Goal: Task Accomplishment & Management: Manage account settings

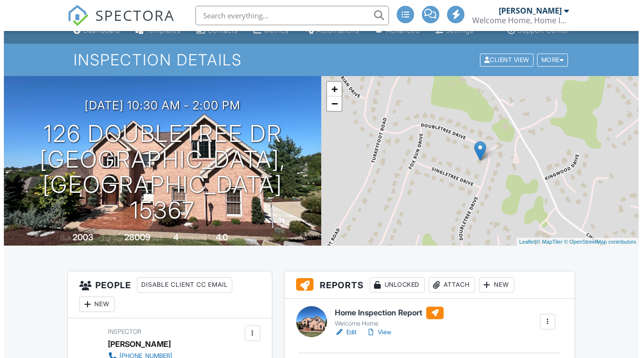
scroll to position [106, 0]
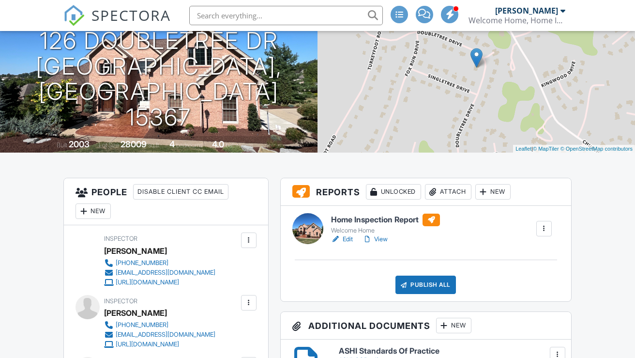
click at [458, 199] on div "Attach" at bounding box center [448, 191] width 46 height 15
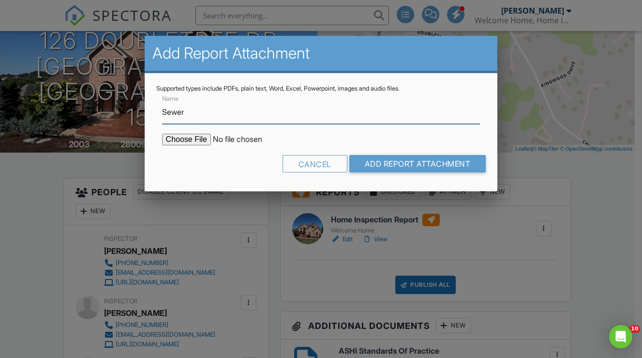
scroll to position [0, 0]
type input "Sewer Report"
click at [192, 140] on input "file" at bounding box center [244, 140] width 165 height 12
type input "C:\fakepath\Sewer Report_126 Doubletree Dr_8.27.25.pdf"
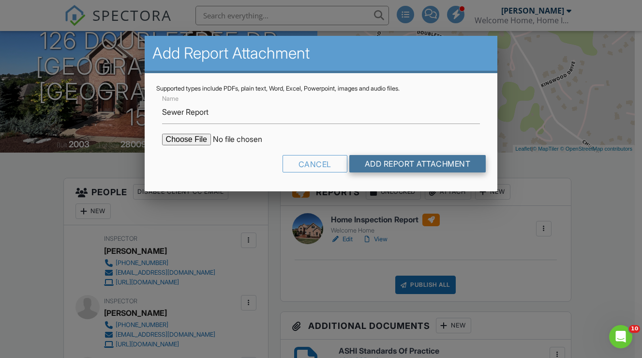
click at [440, 161] on input "Add Report Attachment" at bounding box center [417, 163] width 137 height 17
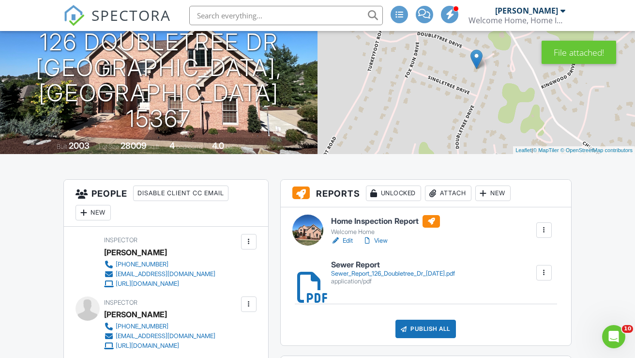
click at [457, 201] on div "Attach" at bounding box center [448, 192] width 46 height 15
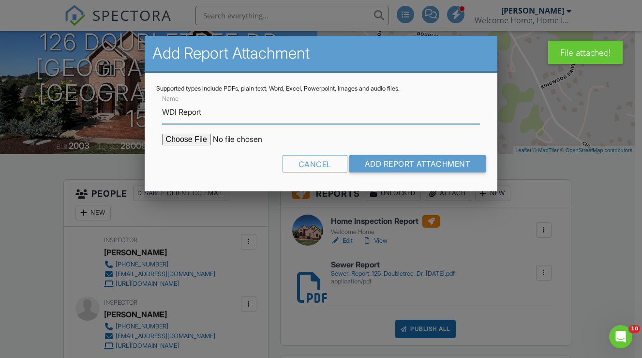
type input "WDI Report"
click at [187, 138] on input "file" at bounding box center [244, 140] width 165 height 12
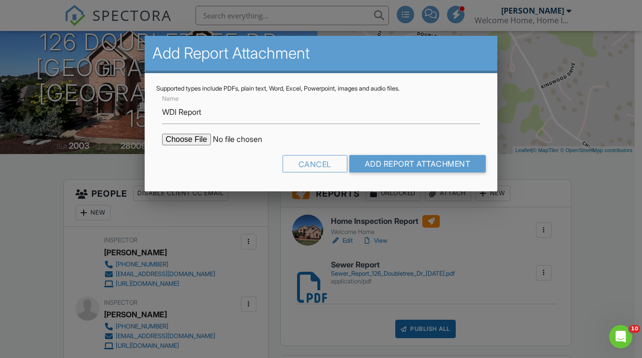
type input "C:\fakepath\WDI Report_126 Doubletree Dr_8.27.25.pdf"
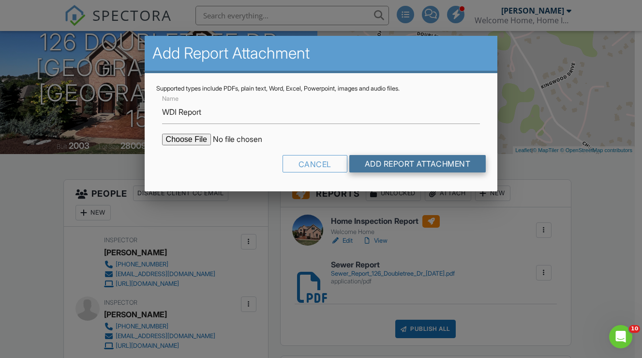
click at [403, 161] on input "Add Report Attachment" at bounding box center [417, 163] width 137 height 17
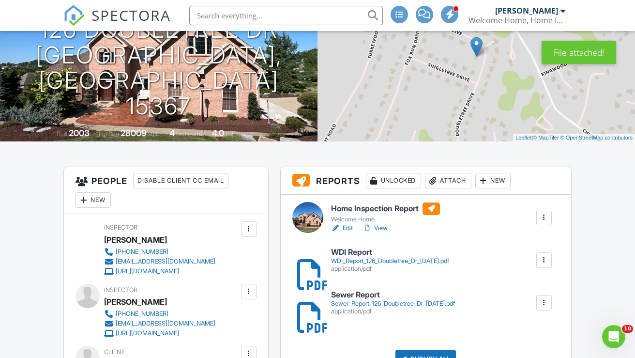
click at [461, 187] on div "Attach" at bounding box center [448, 180] width 46 height 15
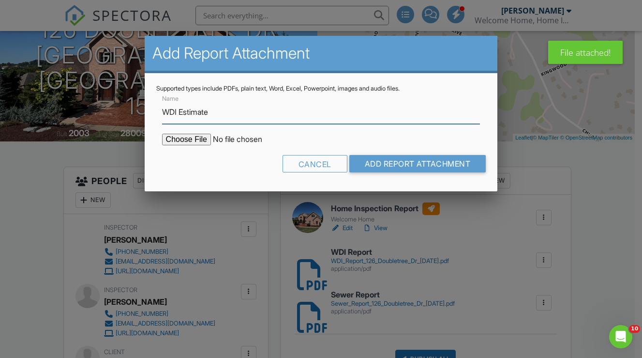
type input "WDI Estimate"
click at [185, 137] on input "file" at bounding box center [244, 140] width 165 height 12
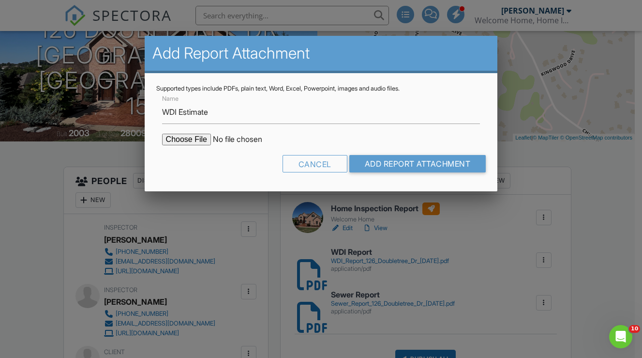
type input "C:\fakepath\WDI Estimate_126 Doubletree Dr_8.27.25.pdf"
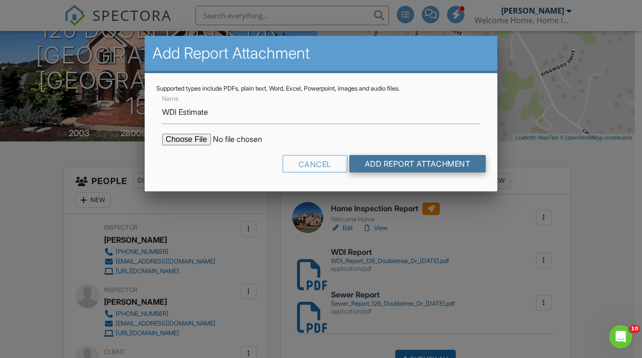
click at [441, 162] on input "Add Report Attachment" at bounding box center [417, 163] width 137 height 17
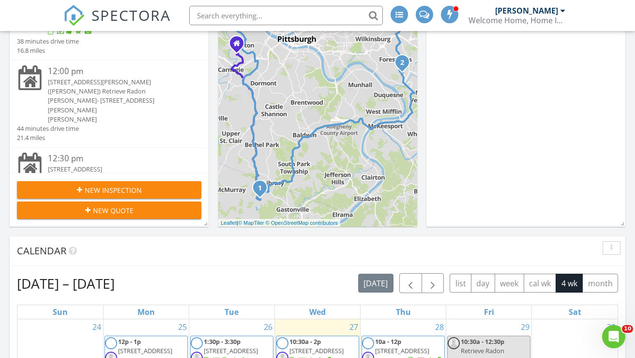
scroll to position [277, 0]
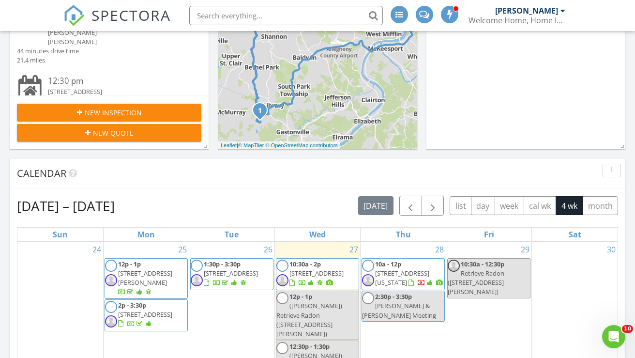
click at [398, 259] on span "10a - 12p" at bounding box center [388, 263] width 26 height 9
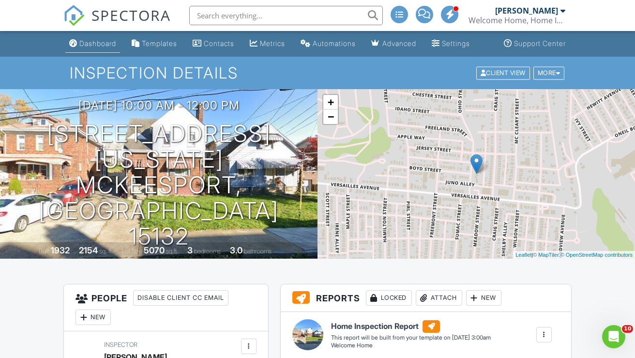
click at [91, 47] on div "Dashboard" at bounding box center [97, 43] width 37 height 8
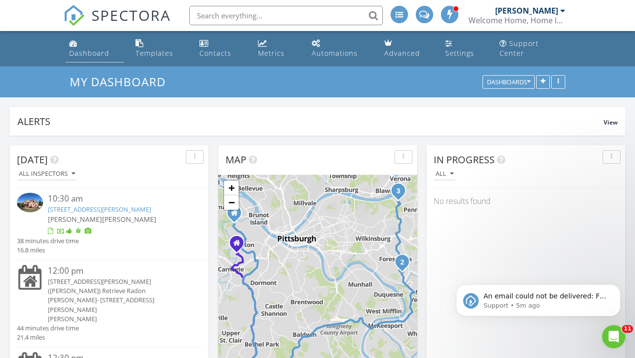
click at [98, 48] on div "Dashboard" at bounding box center [89, 52] width 40 height 9
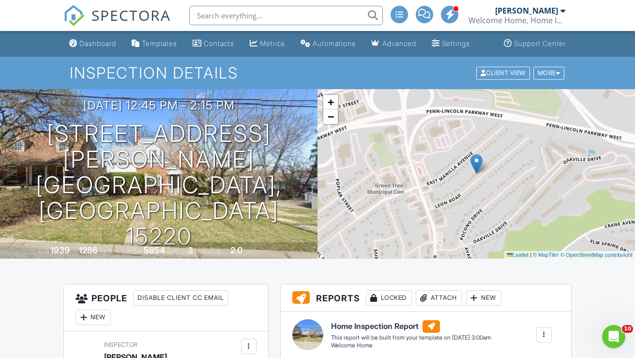
click at [94, 47] on div "Dashboard" at bounding box center [97, 43] width 37 height 8
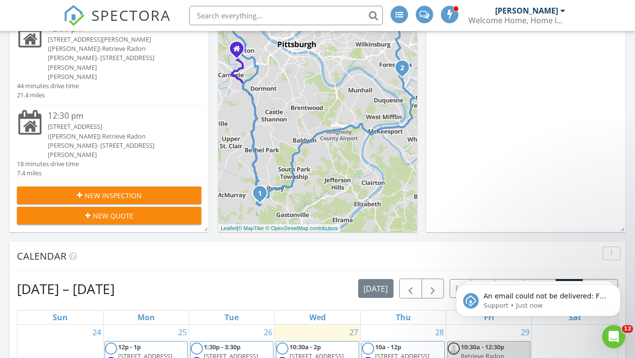
scroll to position [351, 0]
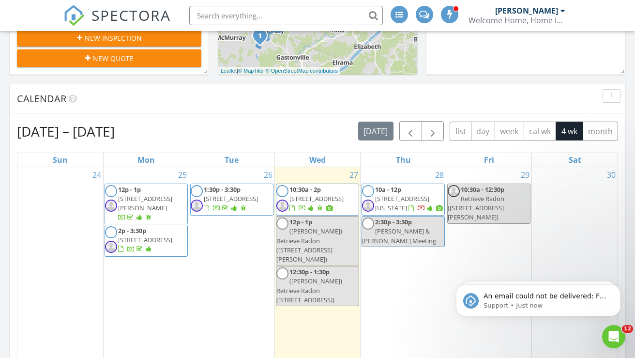
click at [154, 194] on span "1440 Beech St, Braddock 15104" at bounding box center [145, 203] width 54 height 18
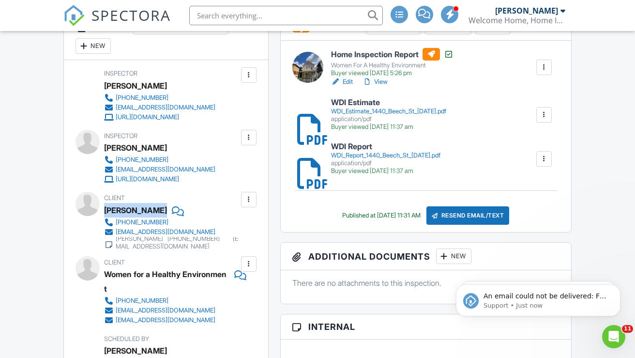
drag, startPoint x: 105, startPoint y: 242, endPoint x: 155, endPoint y: 242, distance: 50.3
click at [155, 217] on div "[PERSON_NAME]" at bounding box center [175, 210] width 142 height 15
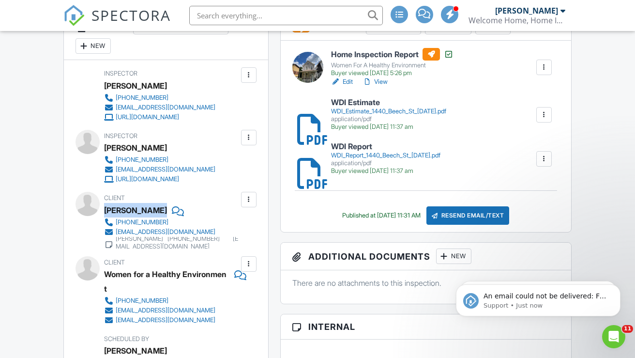
copy div "[PERSON_NAME]"
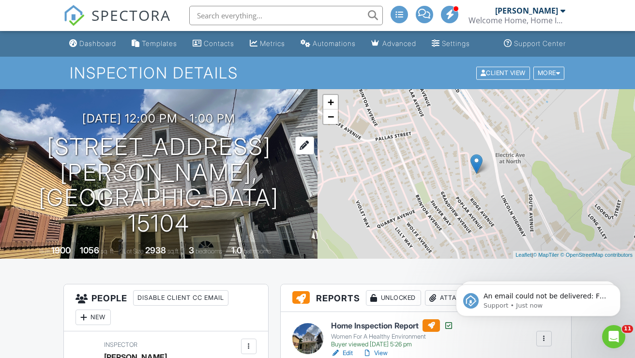
click at [151, 186] on h1 "1440 Beech St Braddock, PA 15104" at bounding box center [158, 185] width 287 height 102
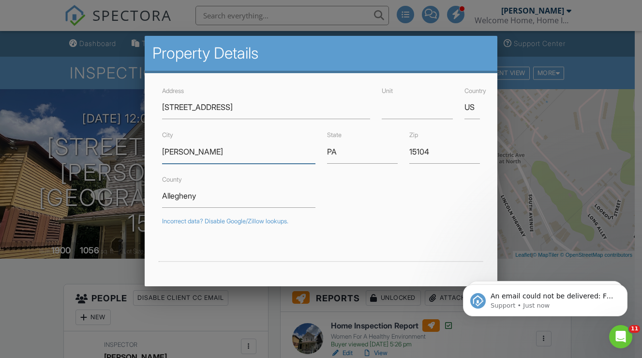
drag, startPoint x: 205, startPoint y: 153, endPoint x: 151, endPoint y: 151, distance: 54.7
drag, startPoint x: 597, startPoint y: 272, endPoint x: 591, endPoint y: 269, distance: 7.1
click at [597, 272] on body "An email could not be delivered: For more information, view Why emails don't ge…" at bounding box center [546, 298] width 186 height 60
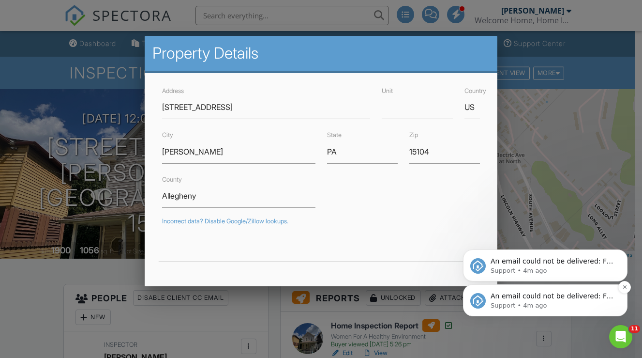
click at [527, 300] on p "An email could not be delivered: For more information, view Why emails don't ge…" at bounding box center [553, 296] width 125 height 10
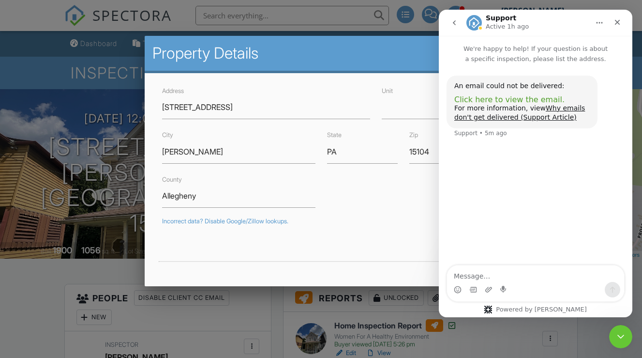
click at [522, 99] on span "Click here to view the email." at bounding box center [509, 99] width 110 height 9
click at [617, 18] on div "Close" at bounding box center [617, 22] width 17 height 17
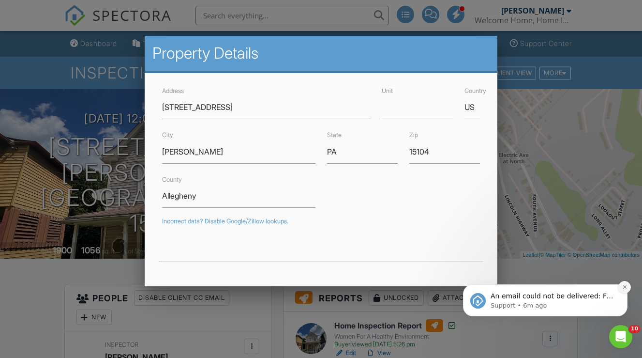
click at [624, 286] on icon "Dismiss notification" at bounding box center [624, 286] width 5 height 5
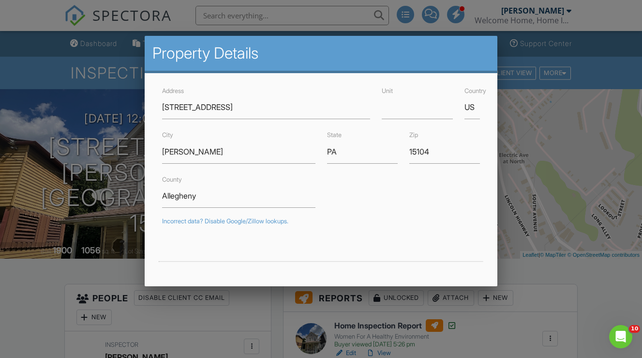
click at [612, 292] on div at bounding box center [321, 175] width 642 height 447
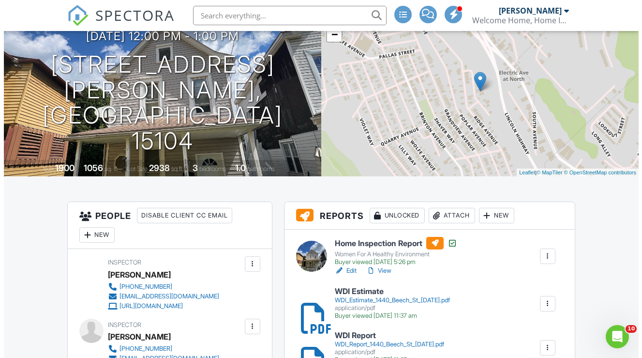
scroll to position [165, 0]
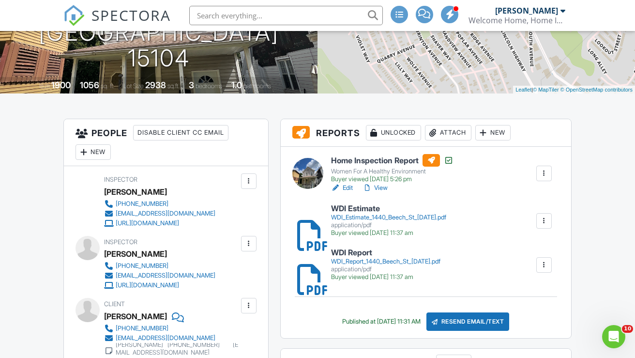
click at [463, 140] on div "Attach" at bounding box center [448, 132] width 46 height 15
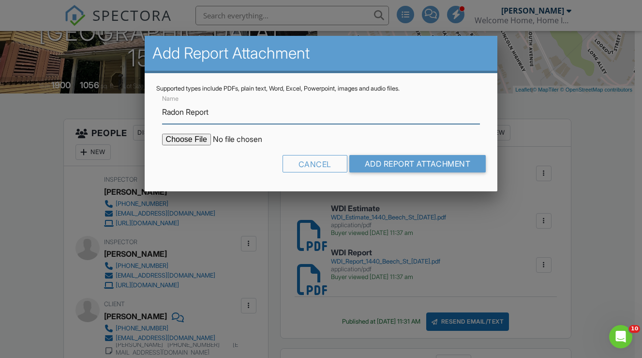
type input "Radon Report"
click at [186, 138] on input "file" at bounding box center [244, 140] width 165 height 12
type input "C:\fakepath\Radon Report_1440 Beech St_8.27.25.pdf"
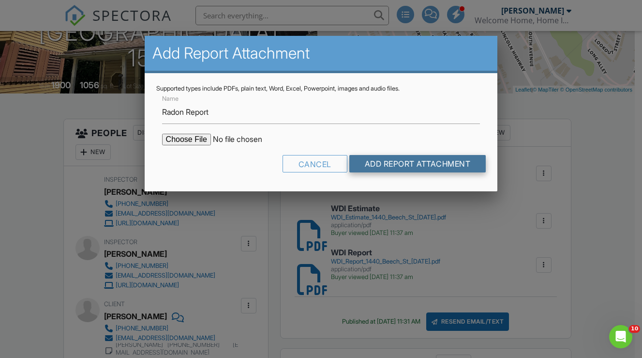
click at [403, 164] on input "Add Report Attachment" at bounding box center [417, 163] width 137 height 17
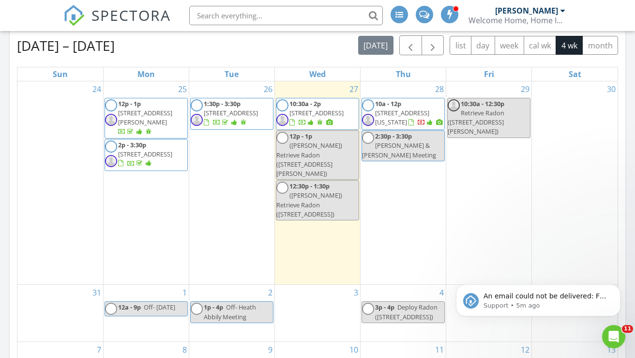
scroll to position [508, 0]
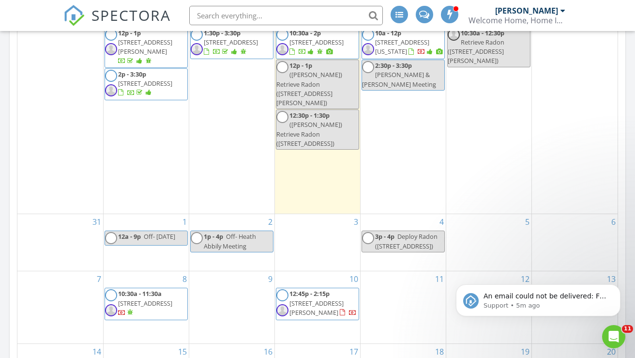
click at [331, 299] on span "[STREET_ADDRESS][PERSON_NAME]" at bounding box center [316, 308] width 54 height 18
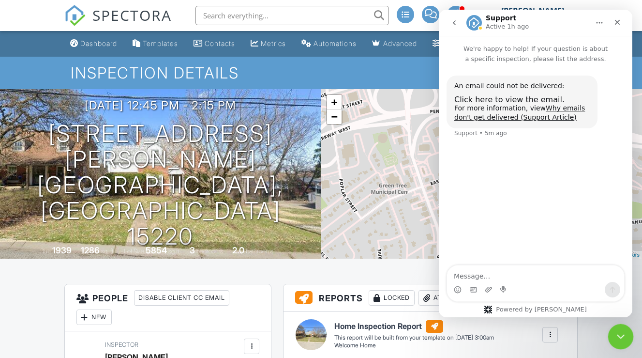
click at [625, 333] on div "Close Intercom Messenger" at bounding box center [619, 334] width 23 height 23
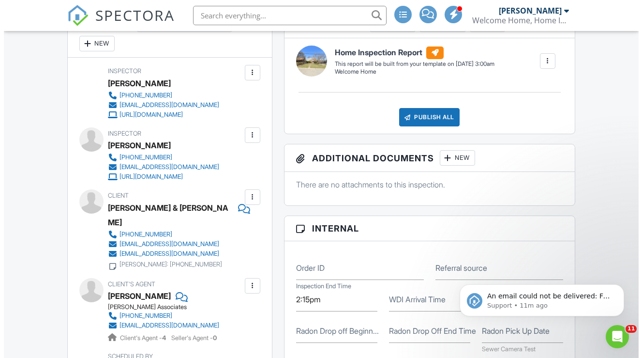
scroll to position [275, 0]
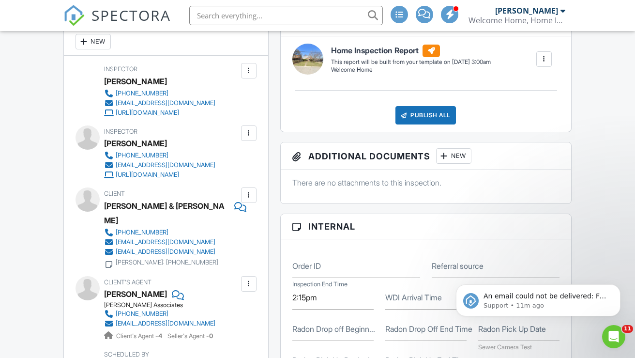
click at [249, 200] on div at bounding box center [249, 195] width 10 height 10
click at [235, 237] on li "Edit" at bounding box center [225, 224] width 49 height 24
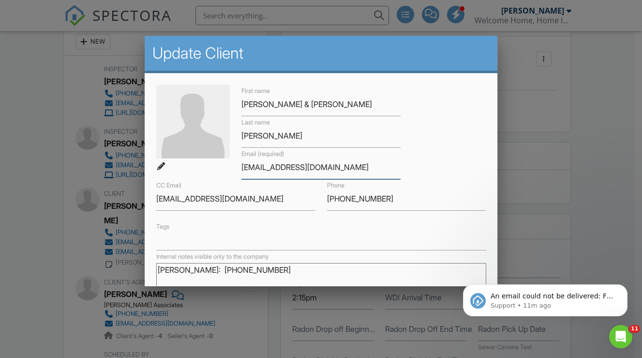
drag, startPoint x: 337, startPoint y: 167, endPoint x: 230, endPoint y: 157, distance: 107.4
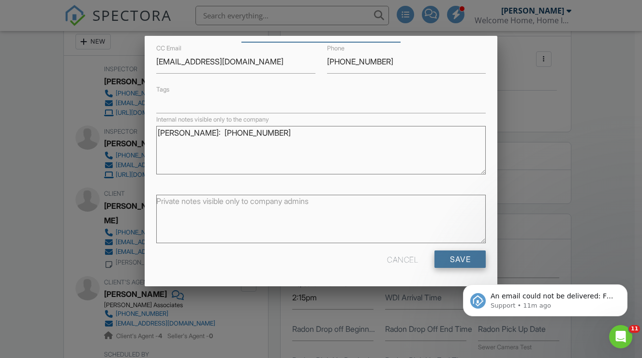
type input "m3cllcemail@gmail.com"
click at [456, 258] on input "Save" at bounding box center [460, 258] width 51 height 17
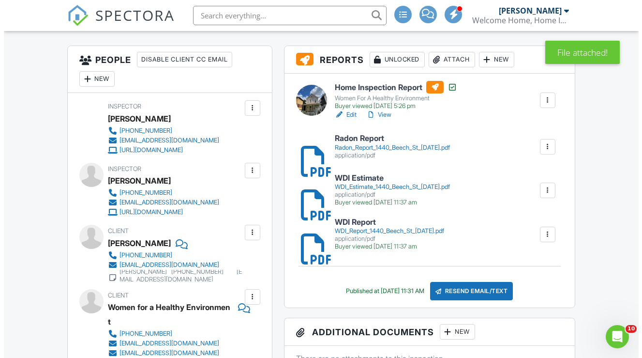
scroll to position [268, 0]
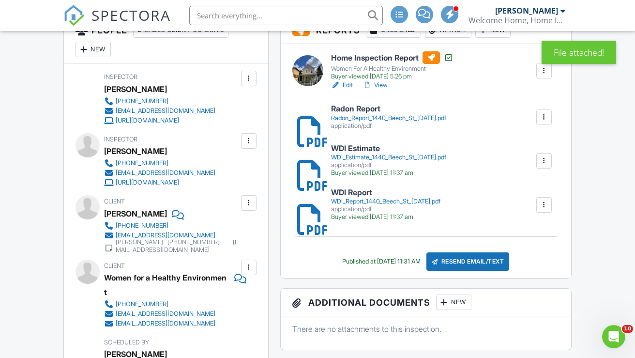
click at [489, 271] on div "Resend Email/Text" at bounding box center [467, 261] width 83 height 18
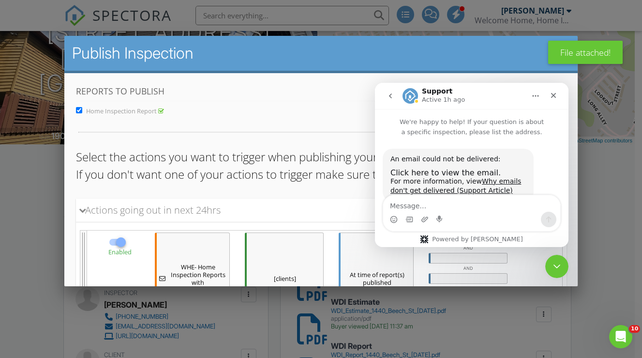
scroll to position [26, 0]
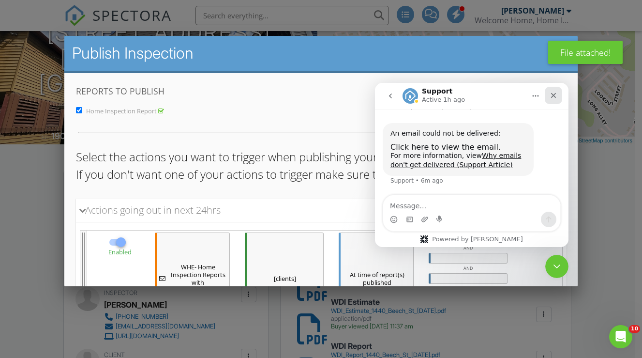
click at [554, 91] on icon "Close" at bounding box center [553, 95] width 8 height 8
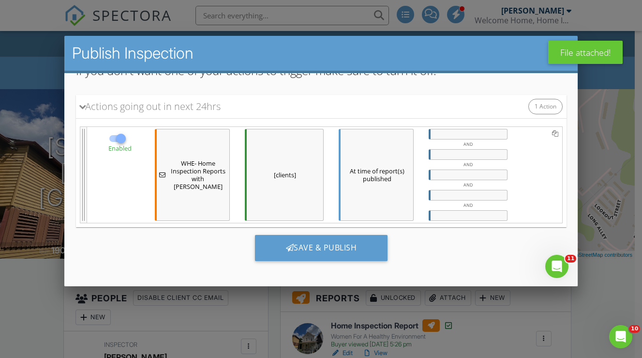
scroll to position [4, 0]
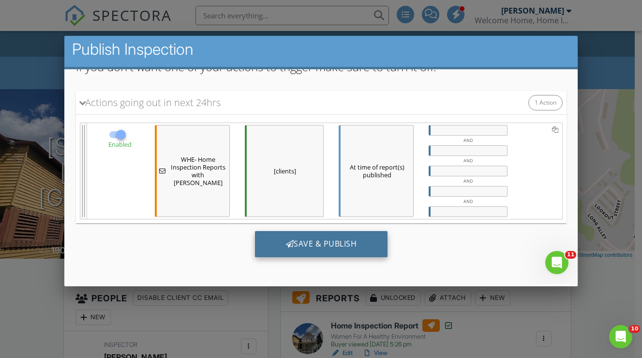
click at [318, 240] on div "Save & Publish" at bounding box center [321, 243] width 133 height 26
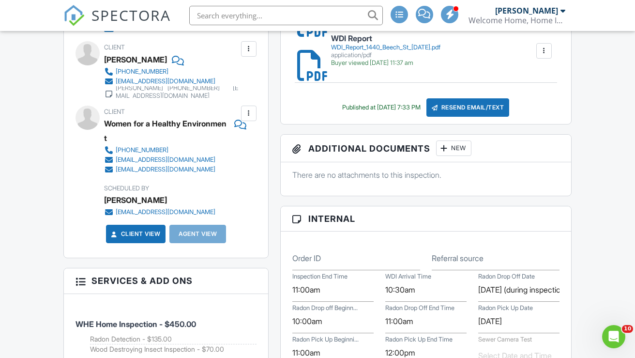
click at [457, 156] on div "New" at bounding box center [453, 147] width 35 height 15
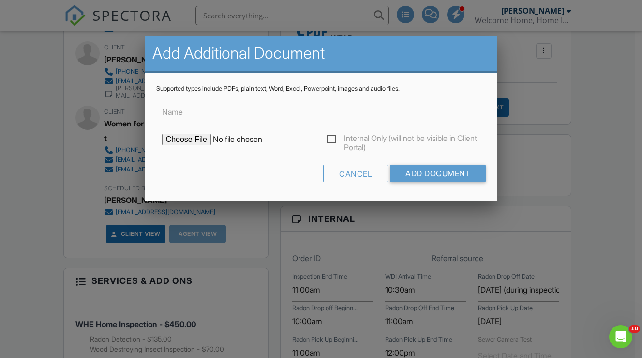
click at [195, 138] on input "file" at bounding box center [244, 140] width 165 height 12
type input "C:\fakepath\Home Buyer's and Seller's Guide to Radon.pdf"
click at [459, 174] on input "Add Document" at bounding box center [438, 173] width 96 height 17
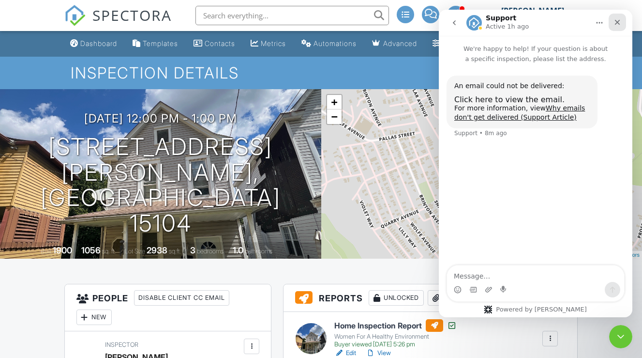
click at [618, 21] on icon "Close" at bounding box center [618, 22] width 8 height 8
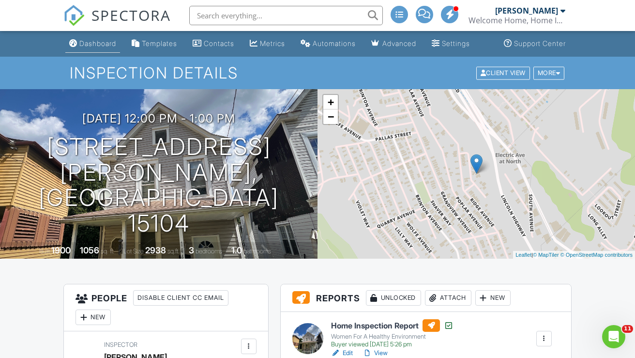
click at [86, 47] on div "Dashboard" at bounding box center [97, 43] width 37 height 8
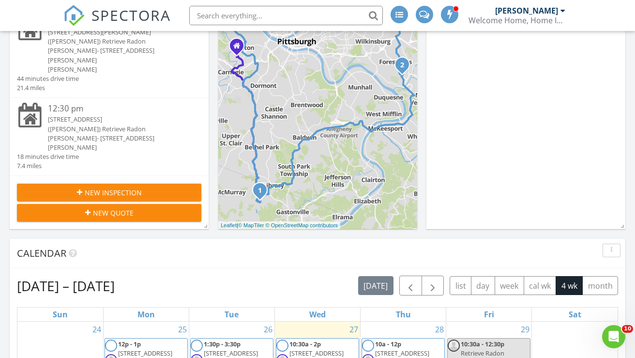
scroll to position [377, 0]
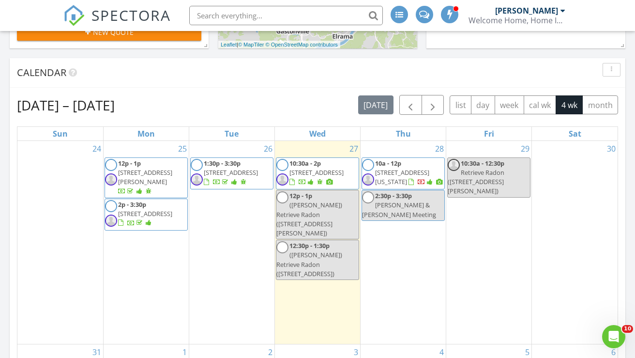
click at [147, 209] on span "1324 Maple Ave, Verona 15147" at bounding box center [145, 213] width 54 height 9
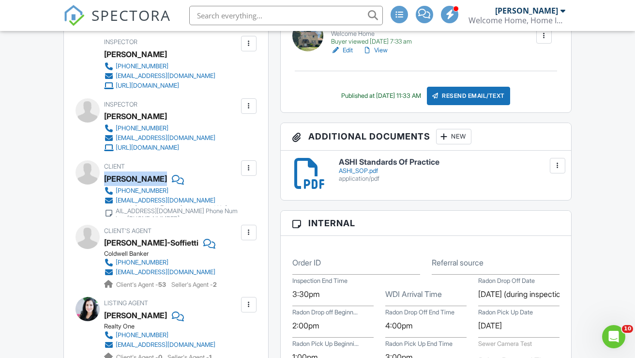
drag, startPoint x: 104, startPoint y: 211, endPoint x: 177, endPoint y: 210, distance: 72.6
click at [177, 186] on div "[PERSON_NAME]" at bounding box center [175, 178] width 142 height 15
copy div "[PERSON_NAME]"
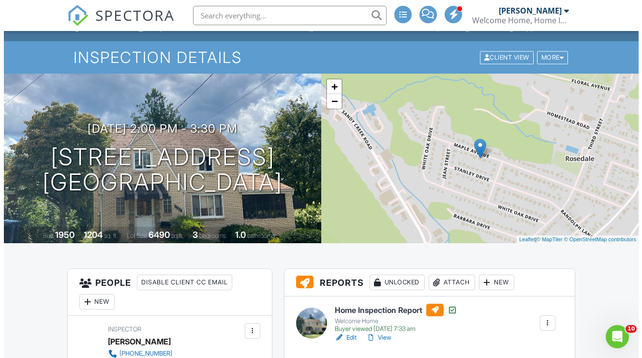
scroll to position [97, 0]
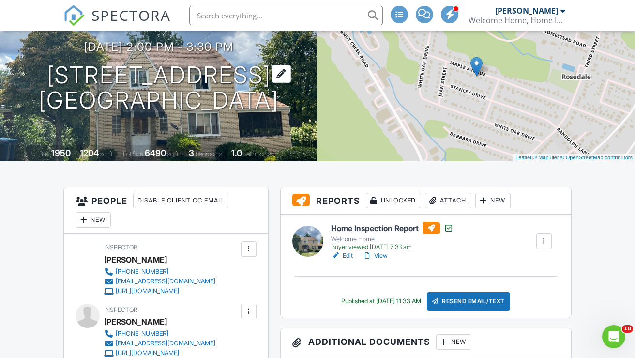
click at [136, 82] on h1 "[STREET_ADDRESS] [GEOGRAPHIC_DATA], PA 15147" at bounding box center [159, 87] width 240 height 51
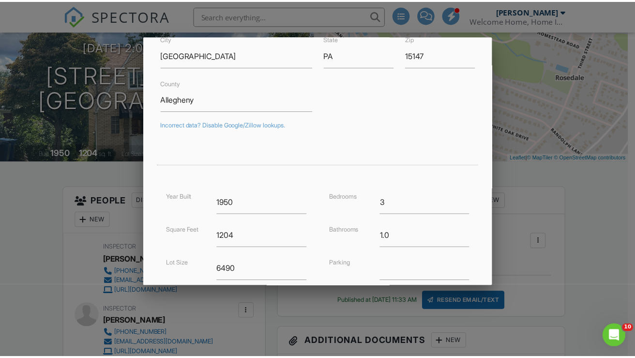
scroll to position [0, 0]
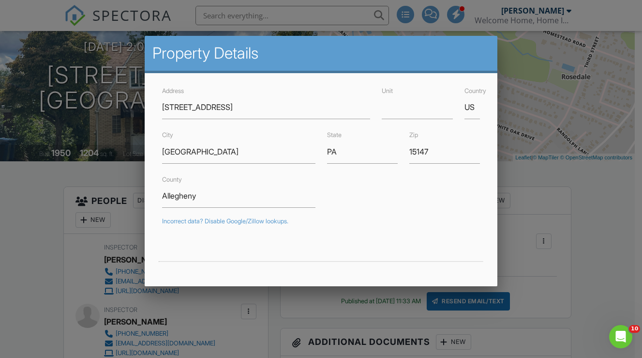
click at [616, 242] on div at bounding box center [321, 175] width 642 height 447
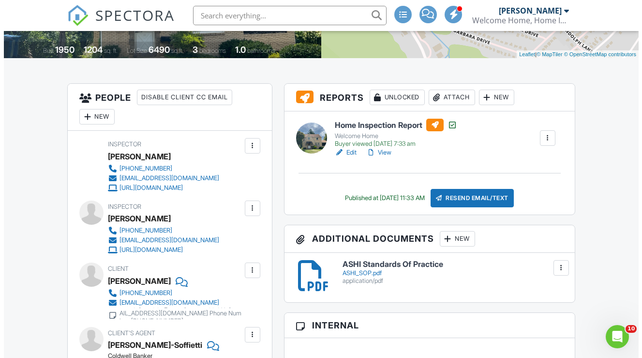
scroll to position [244, 0]
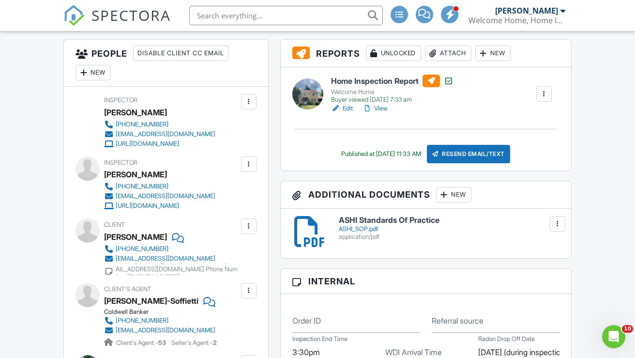
click at [452, 202] on div "New" at bounding box center [453, 194] width 35 height 15
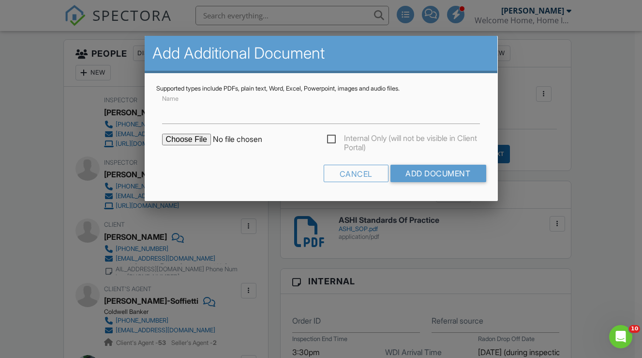
click at [205, 140] on input "file" at bounding box center [244, 140] width 165 height 12
type input "C:\fakepath\Home Buyer's and Seller's Guide to Radon.pdf"
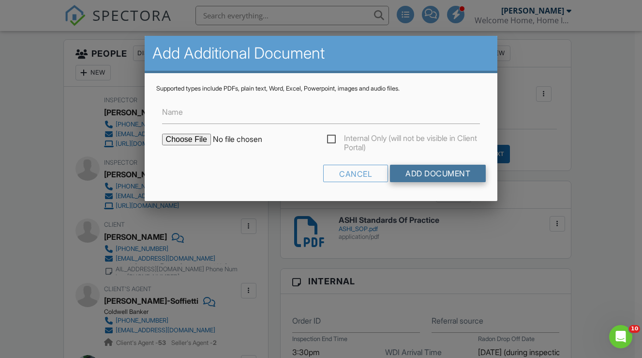
click at [432, 172] on input "Add Document" at bounding box center [438, 173] width 96 height 17
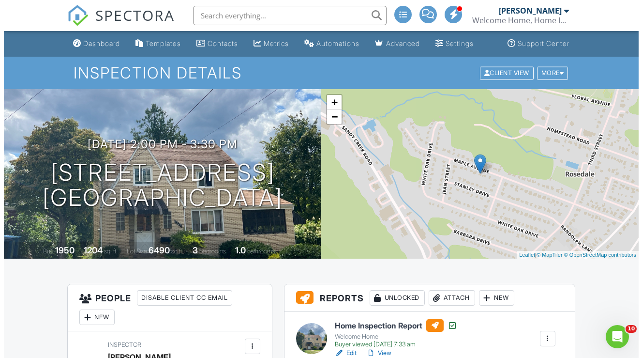
scroll to position [58, 0]
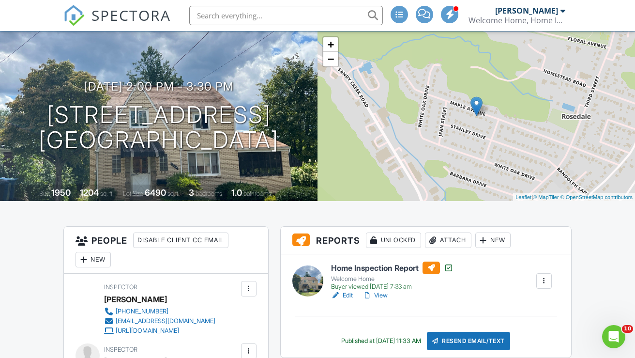
click at [458, 248] on div "Attach" at bounding box center [448, 239] width 46 height 15
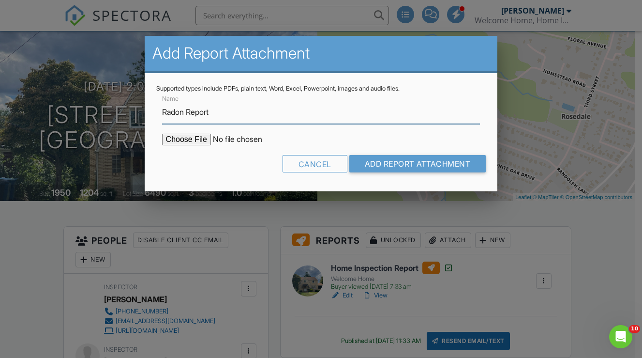
type input "Radon Report"
click at [184, 136] on input "file" at bounding box center [244, 140] width 165 height 12
type input "C:\fakepath\Radon Report_1324 Maple Ave_8.27.25.pdf"
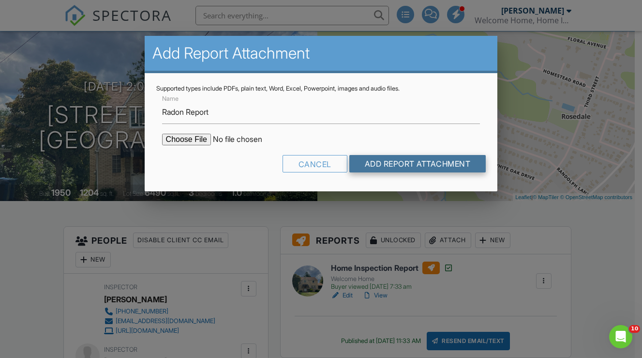
click at [454, 164] on input "Add Report Attachment" at bounding box center [417, 163] width 137 height 17
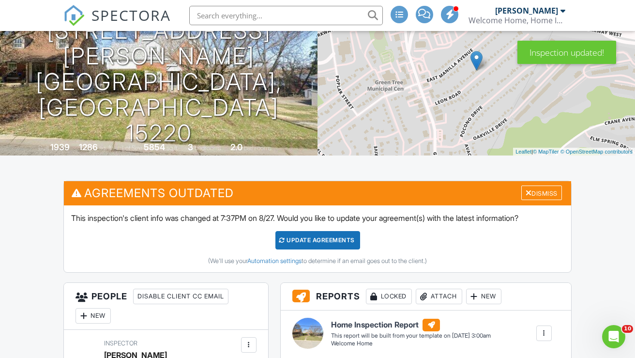
scroll to position [174, 0]
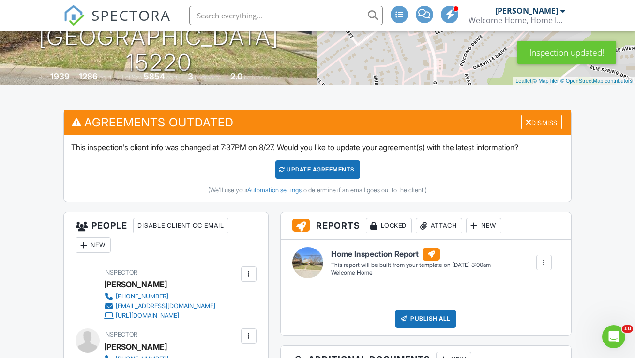
click at [346, 178] on div "Update Agreements" at bounding box center [317, 169] width 85 height 18
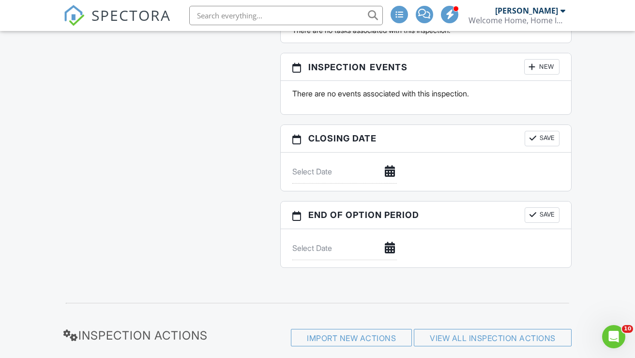
scroll to position [1168, 0]
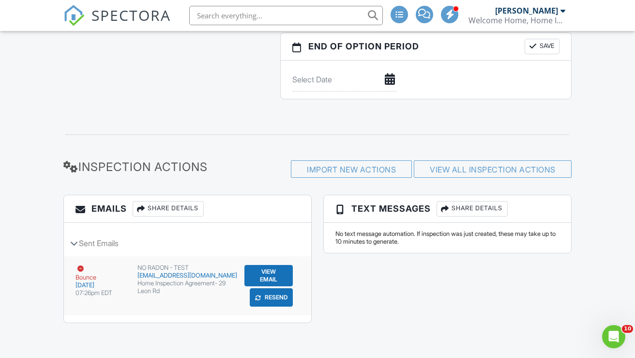
click at [275, 273] on button "View Email" at bounding box center [268, 275] width 48 height 21
click at [269, 295] on button "Resend" at bounding box center [271, 297] width 43 height 18
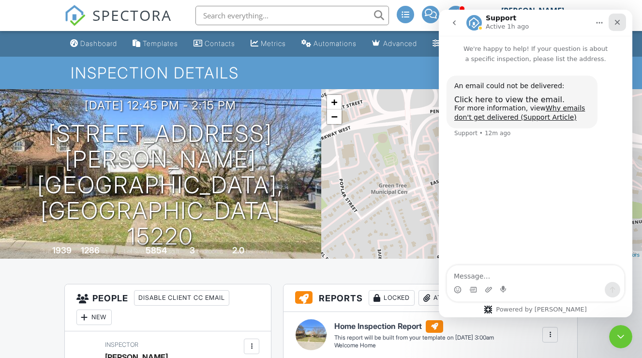
click at [618, 23] on icon "Close" at bounding box center [617, 22] width 5 height 5
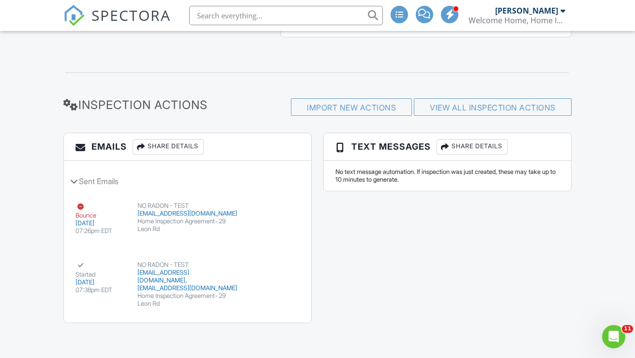
scroll to position [1225, 0]
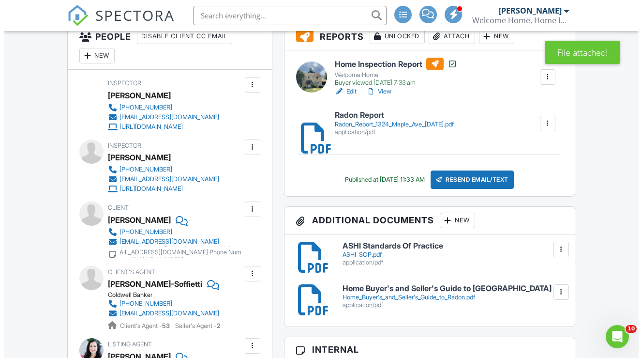
scroll to position [235, 0]
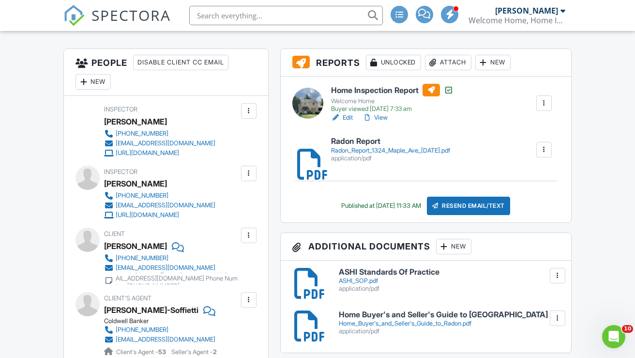
click at [459, 210] on div "Resend Email/Text" at bounding box center [468, 205] width 83 height 18
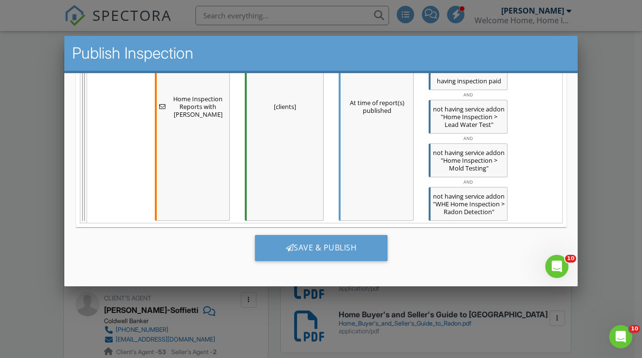
scroll to position [4, 0]
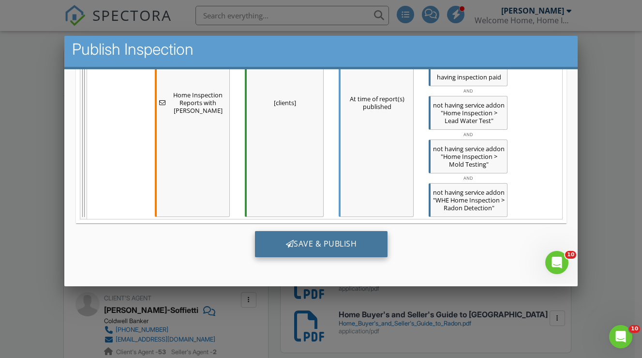
click at [344, 243] on div "Save & Publish" at bounding box center [321, 243] width 133 height 26
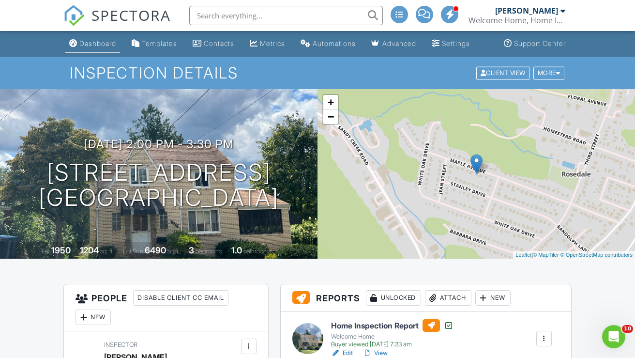
click at [95, 47] on div "Dashboard" at bounding box center [97, 43] width 37 height 8
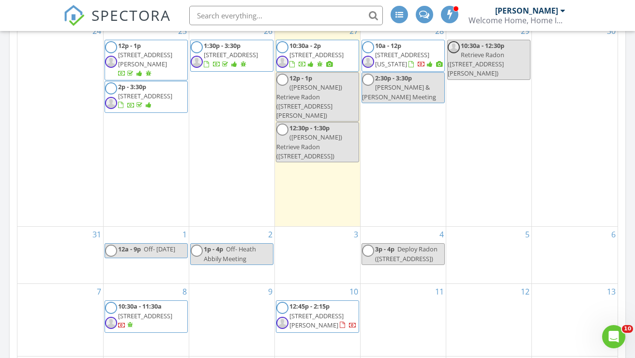
scroll to position [515, 0]
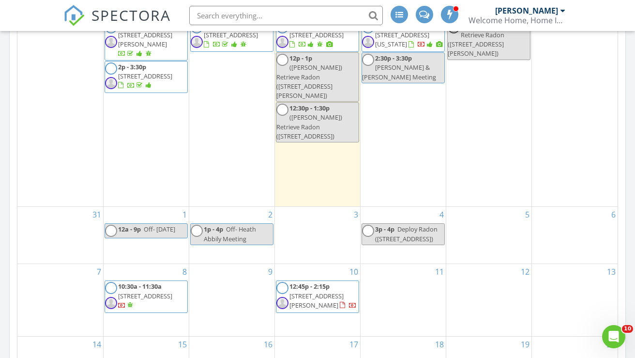
click at [335, 291] on span "[STREET_ADDRESS][PERSON_NAME]" at bounding box center [316, 300] width 54 height 18
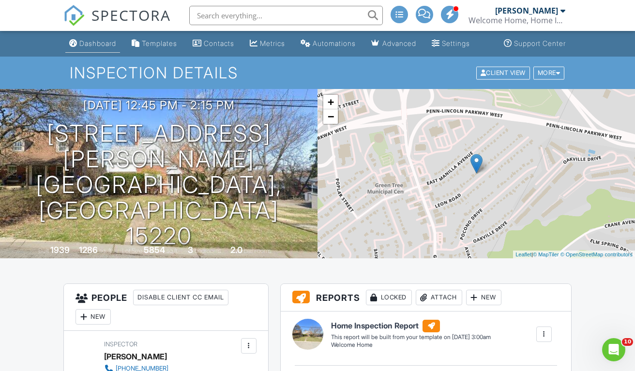
click at [91, 47] on div "Dashboard" at bounding box center [97, 43] width 37 height 8
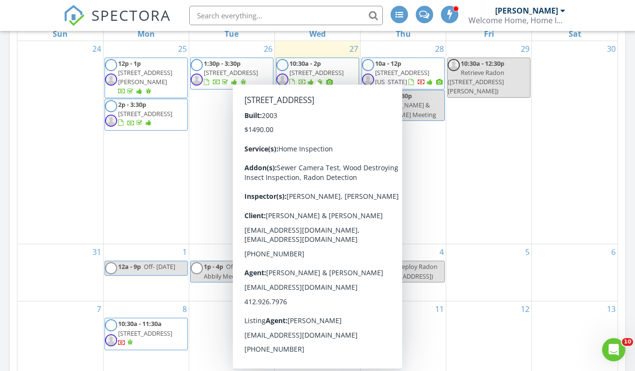
scroll to position [433, 0]
